Goal: Find specific page/section: Find specific page/section

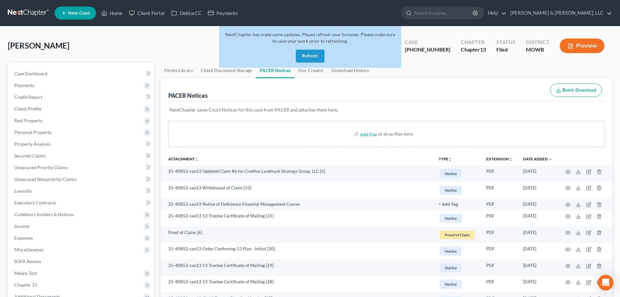
click at [314, 56] on button "Refresh" at bounding box center [310, 56] width 29 height 13
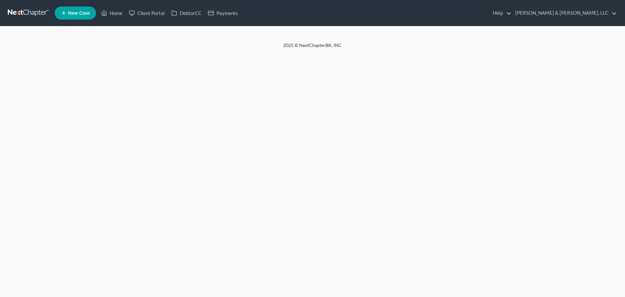
click at [113, 13] on link "Home" at bounding box center [112, 13] width 28 height 12
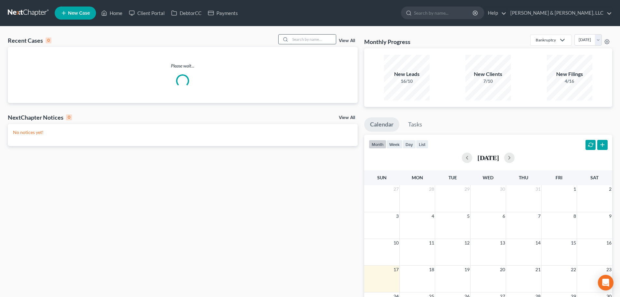
click at [325, 39] on input "search" at bounding box center [313, 39] width 46 height 9
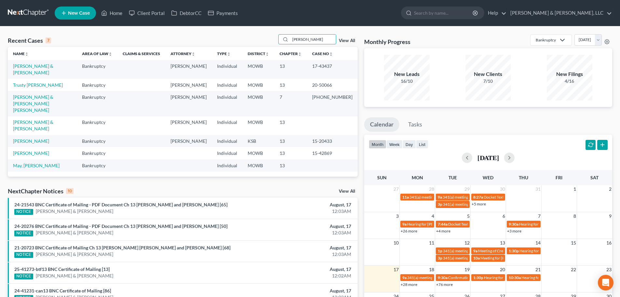
type input "[PERSON_NAME]"
click at [55, 63] on td "[PERSON_NAME] & [PERSON_NAME]" at bounding box center [42, 69] width 69 height 19
click at [53, 65] on link "[PERSON_NAME] & [PERSON_NAME]" at bounding box center [33, 69] width 40 height 12
